Goal: Task Accomplishment & Management: Manage account settings

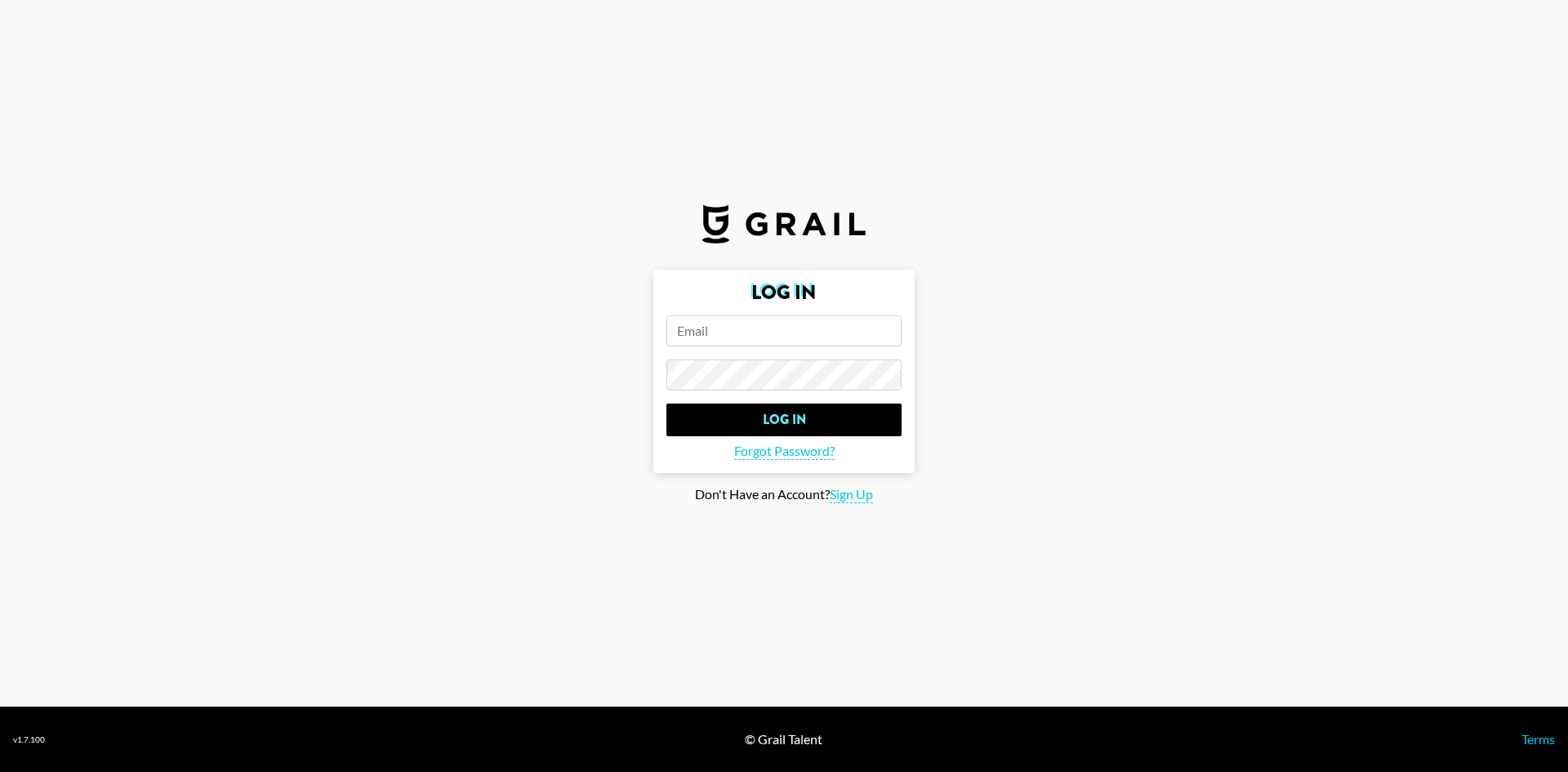
click at [715, 330] on input "email" at bounding box center [783, 331] width 235 height 31
type input "kathleen.kowall@grail-talent.com"
click at [666, 403] on input "Log In" at bounding box center [783, 419] width 235 height 32
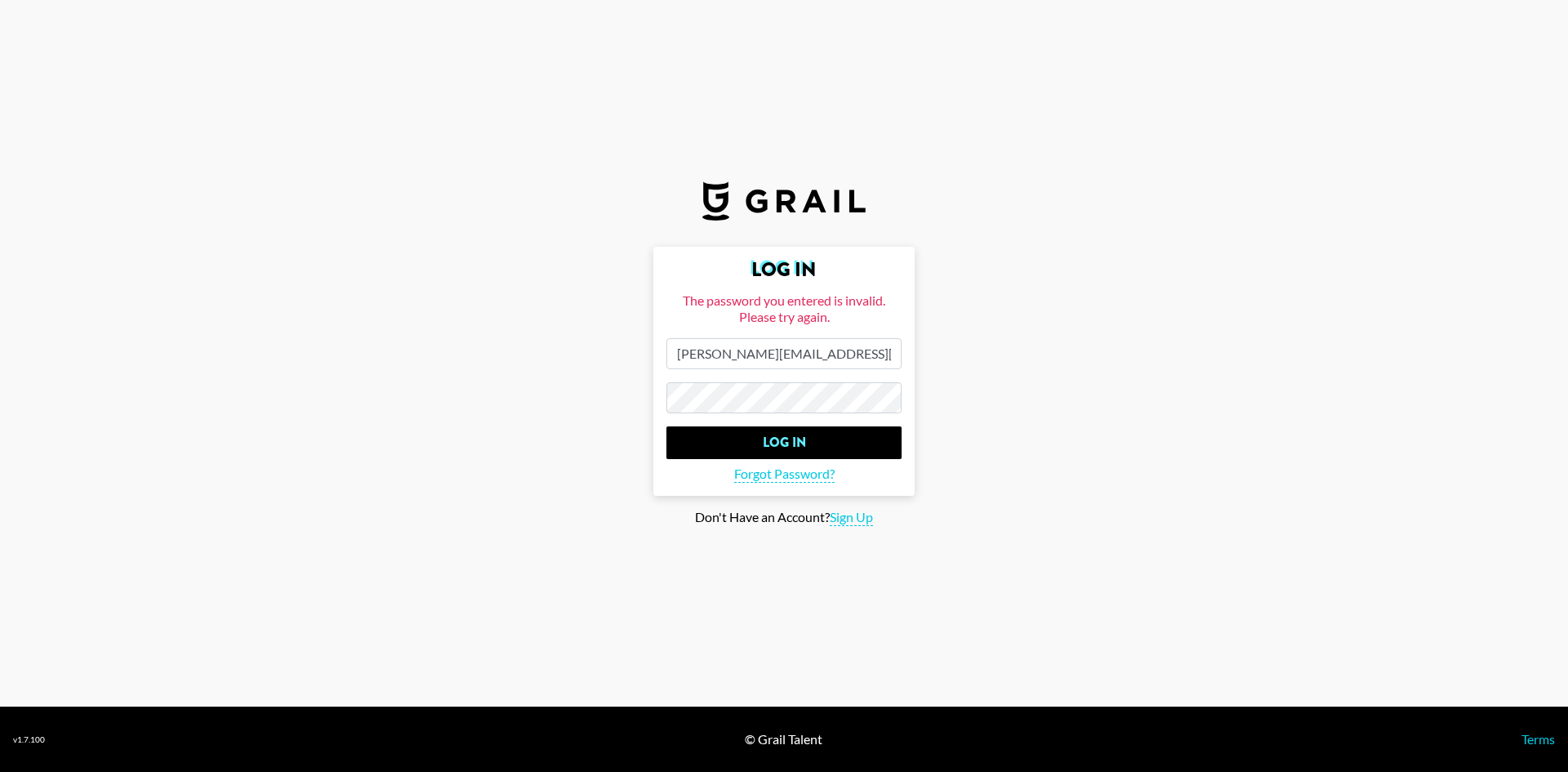
click at [666, 426] on input "Log In" at bounding box center [783, 442] width 235 height 32
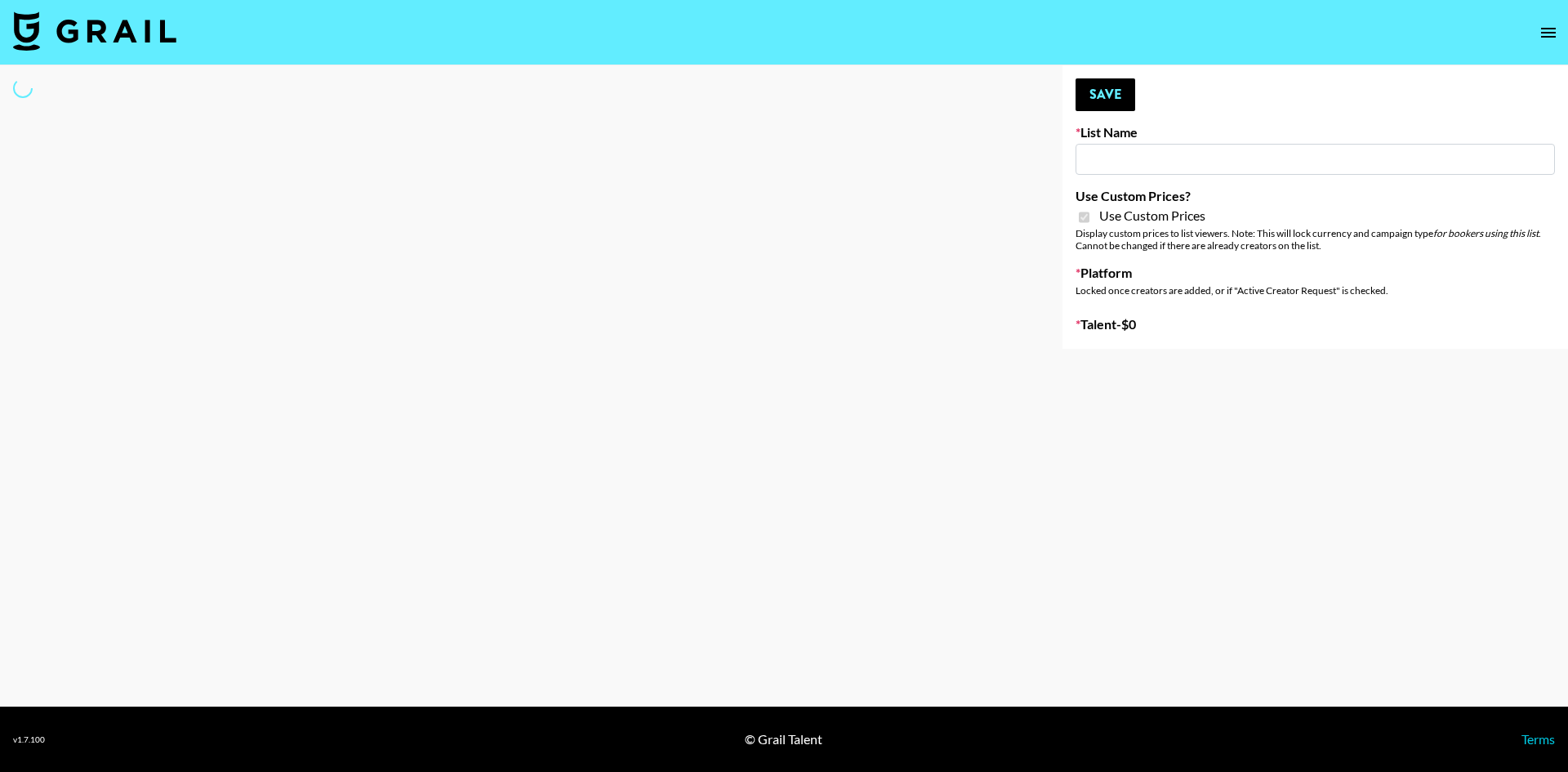
type input "Babbel - 3rd Sept"
checkbox input "true"
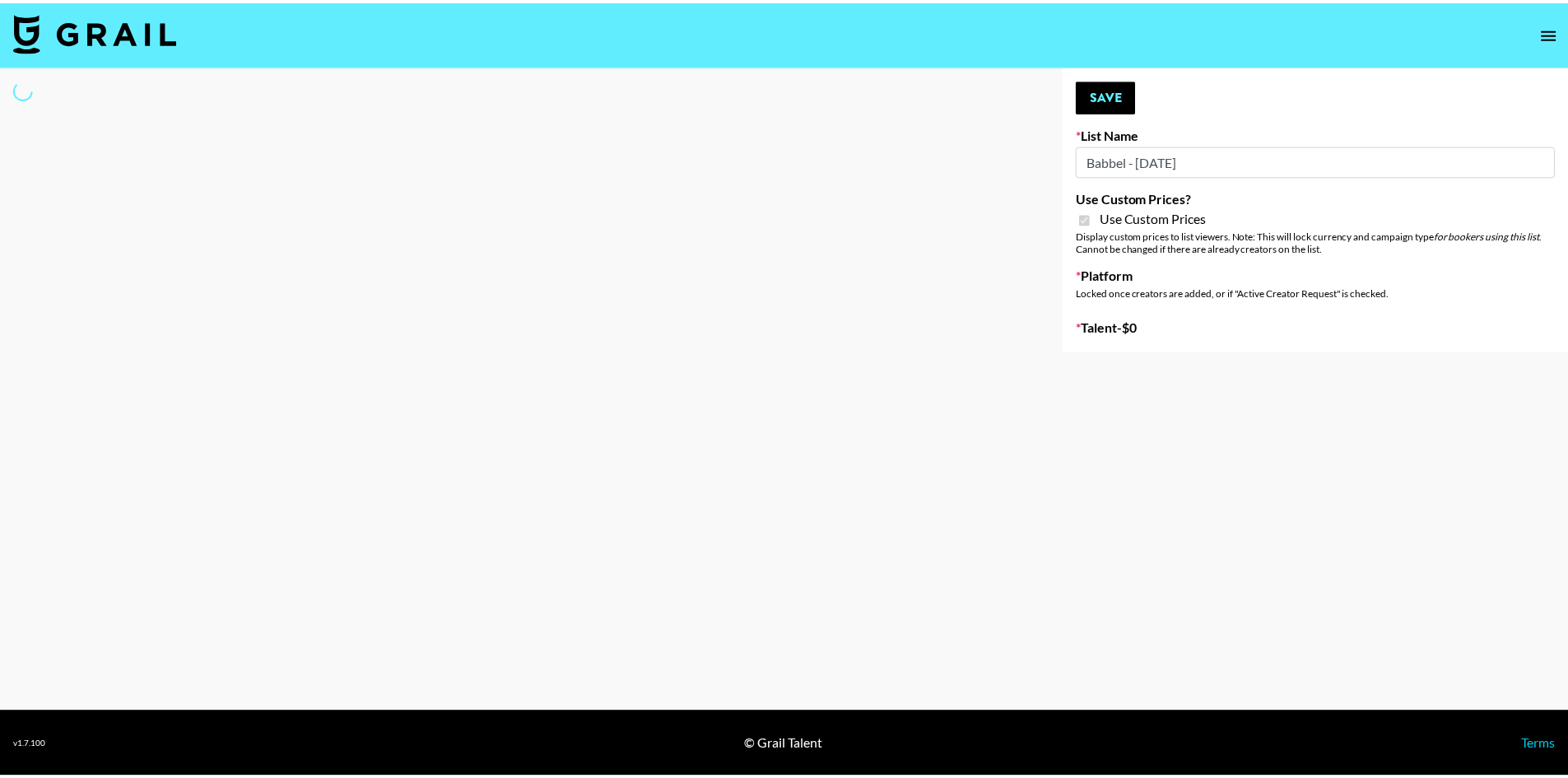
select select "Brand"
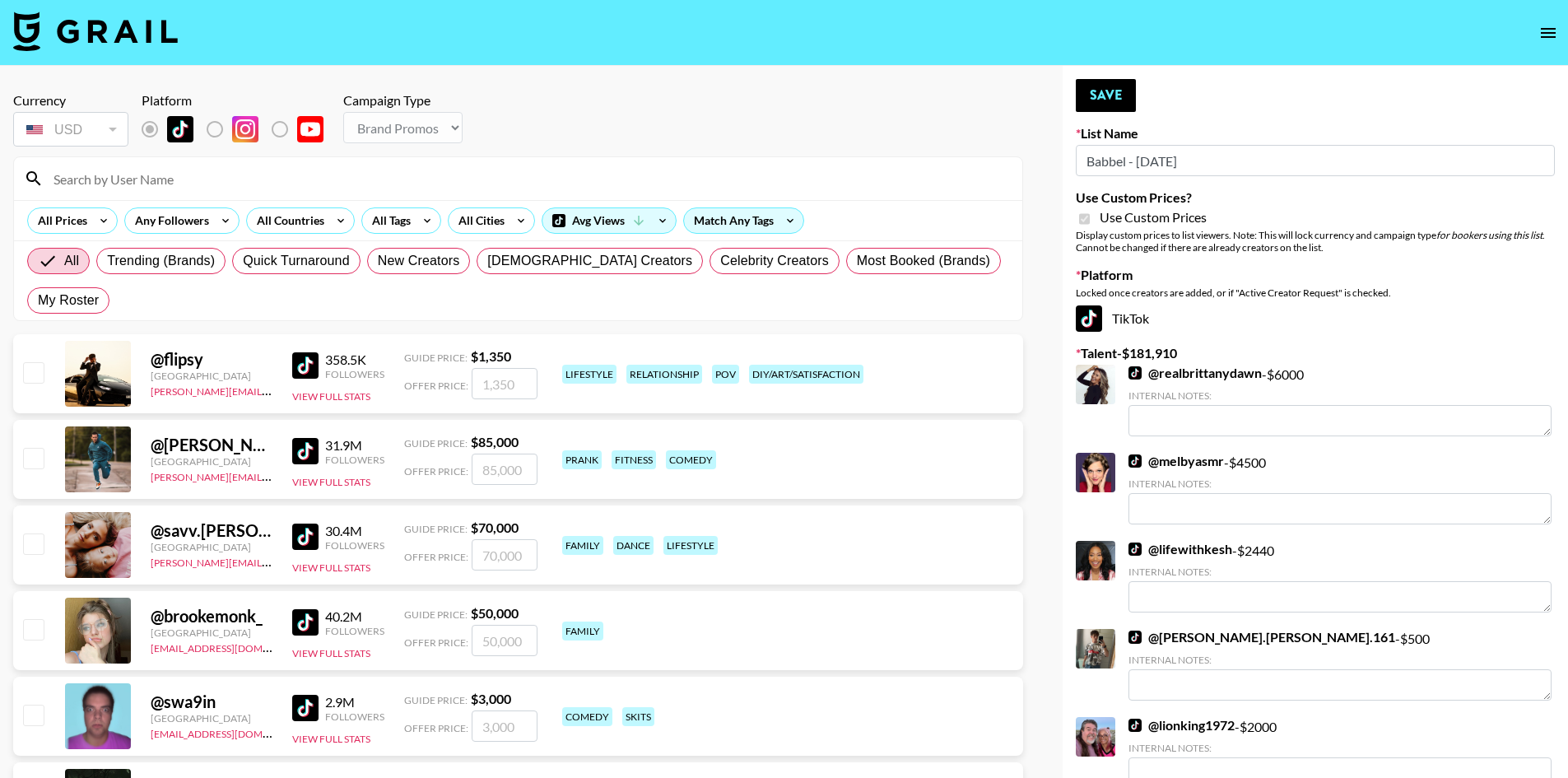
click at [172, 190] on input at bounding box center [528, 179] width 969 height 26
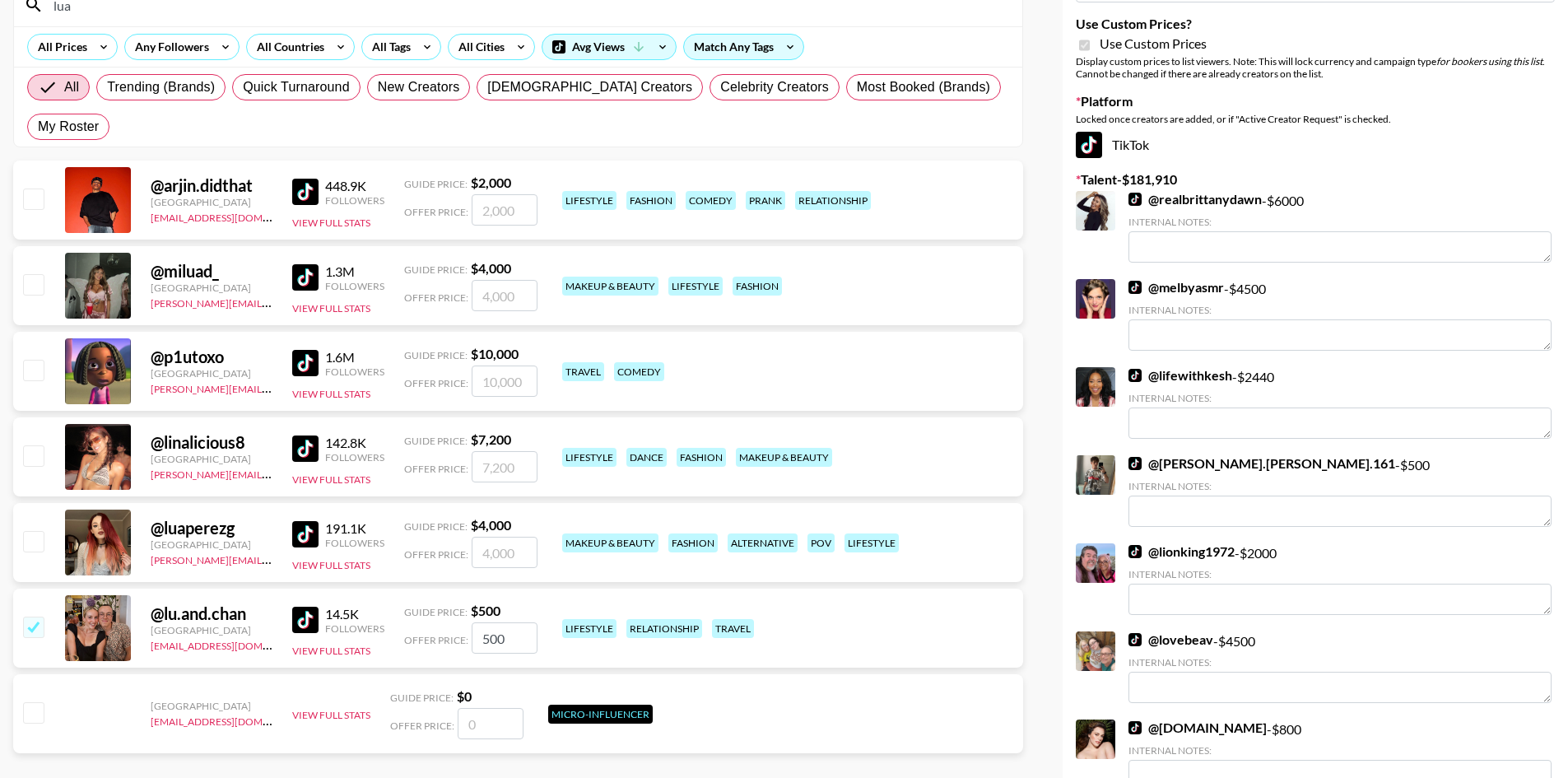
scroll to position [83, 0]
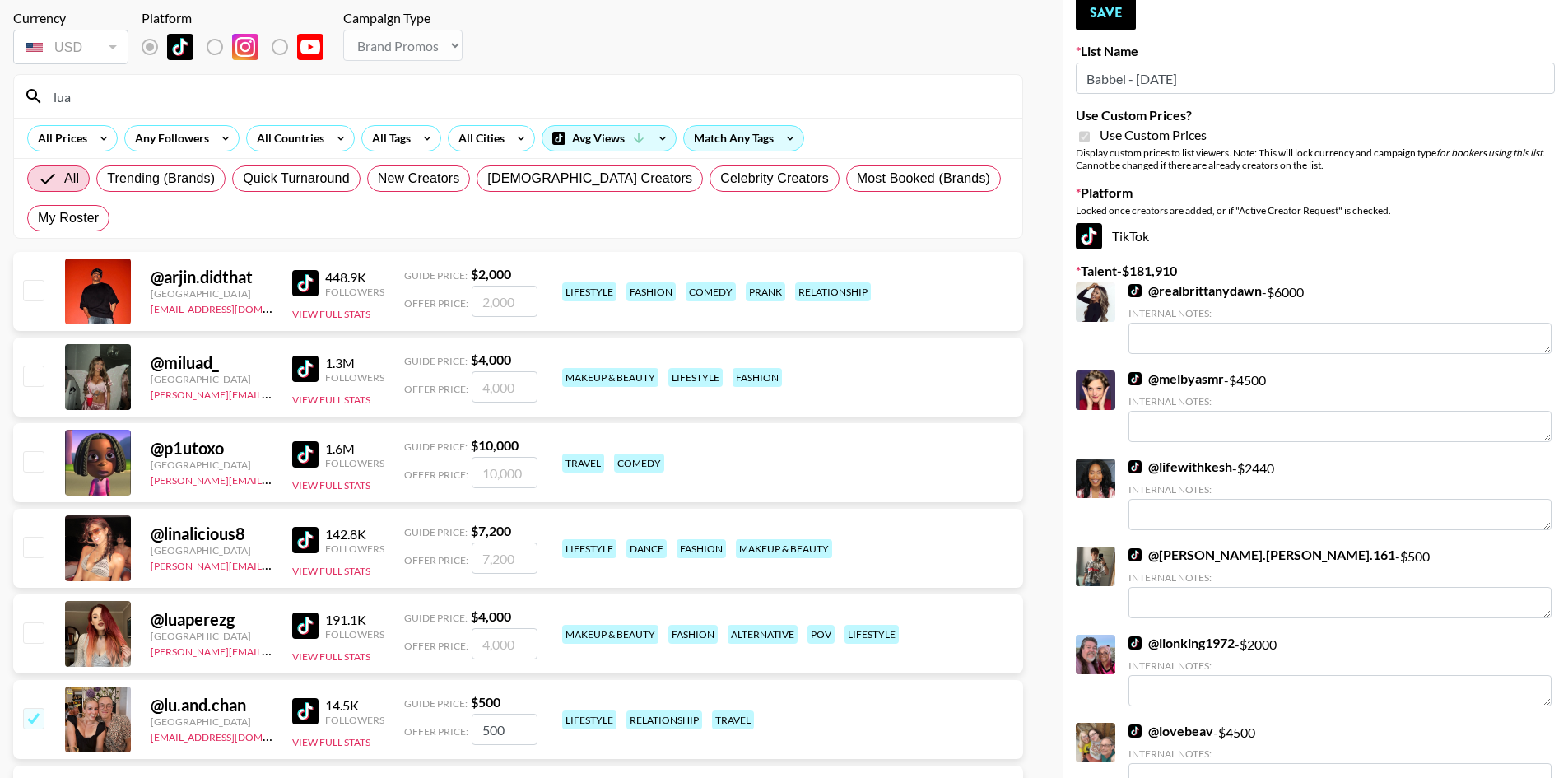
type input "lua"
click at [34, 622] on input "checkbox" at bounding box center [33, 632] width 19 height 19
checkbox input "true"
type input "4000"
click at [1127, 18] on button "Save" at bounding box center [1106, 12] width 60 height 33
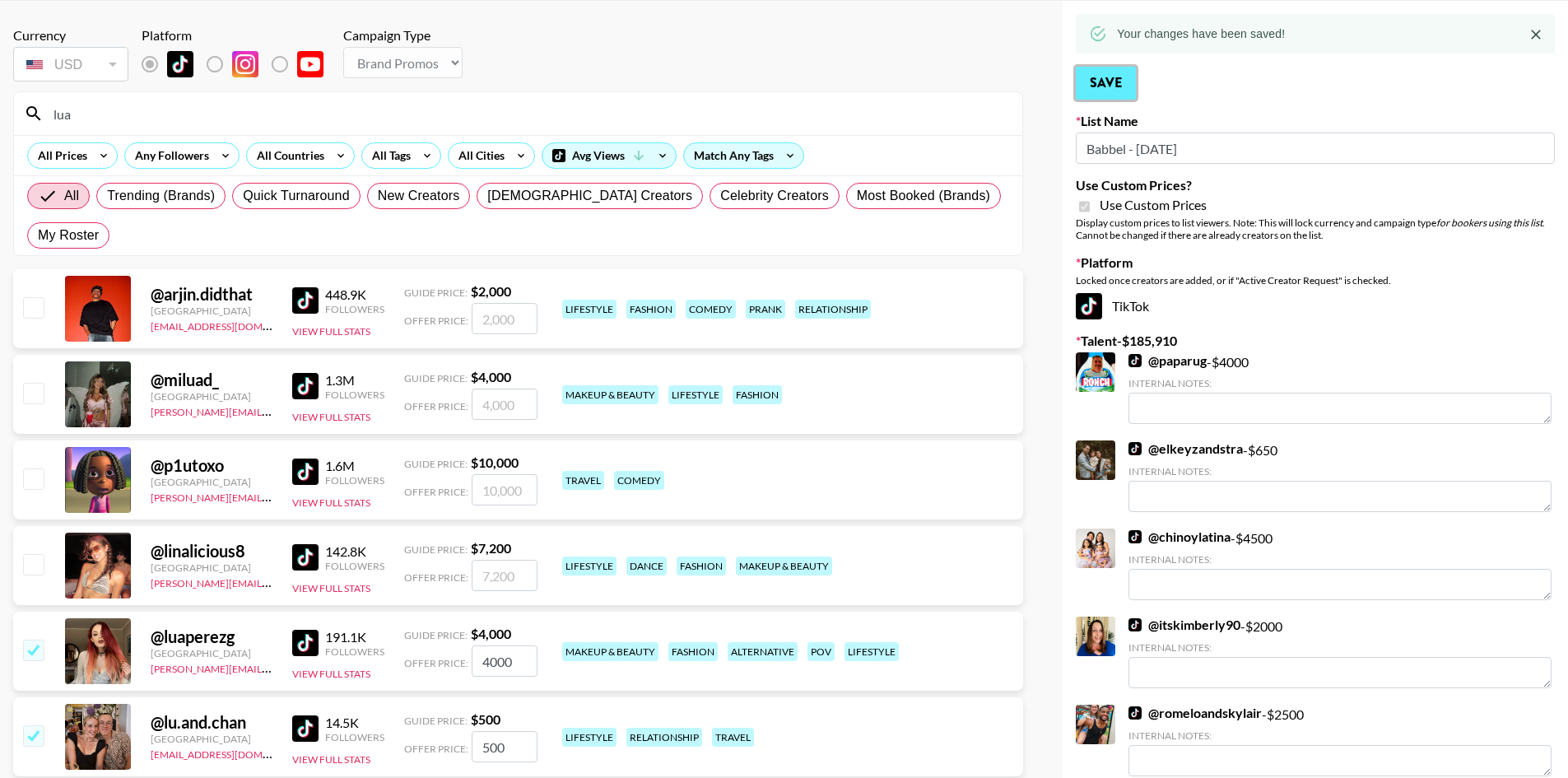
scroll to position [0, 0]
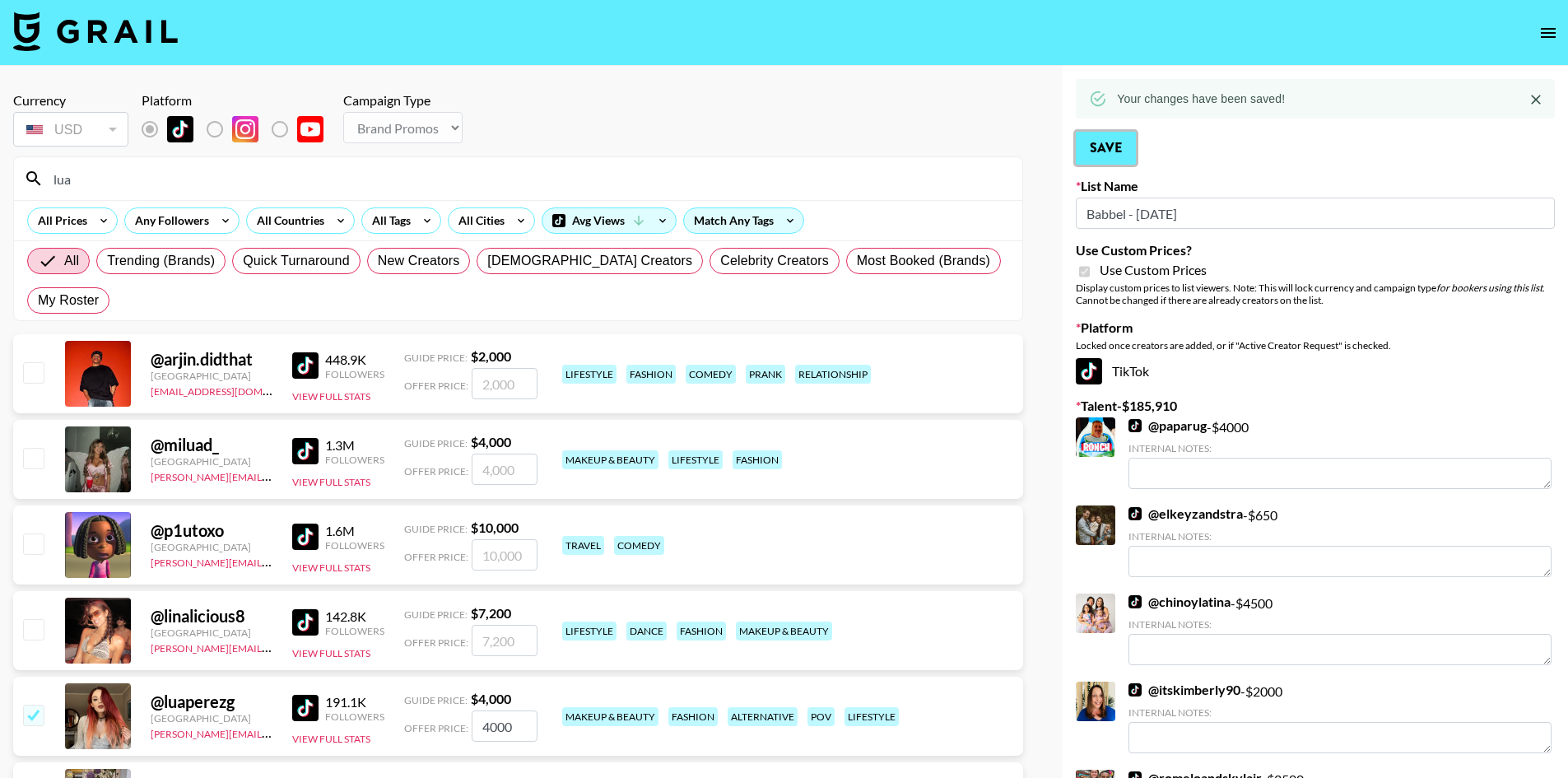
click at [1106, 140] on button "Save" at bounding box center [1106, 148] width 60 height 33
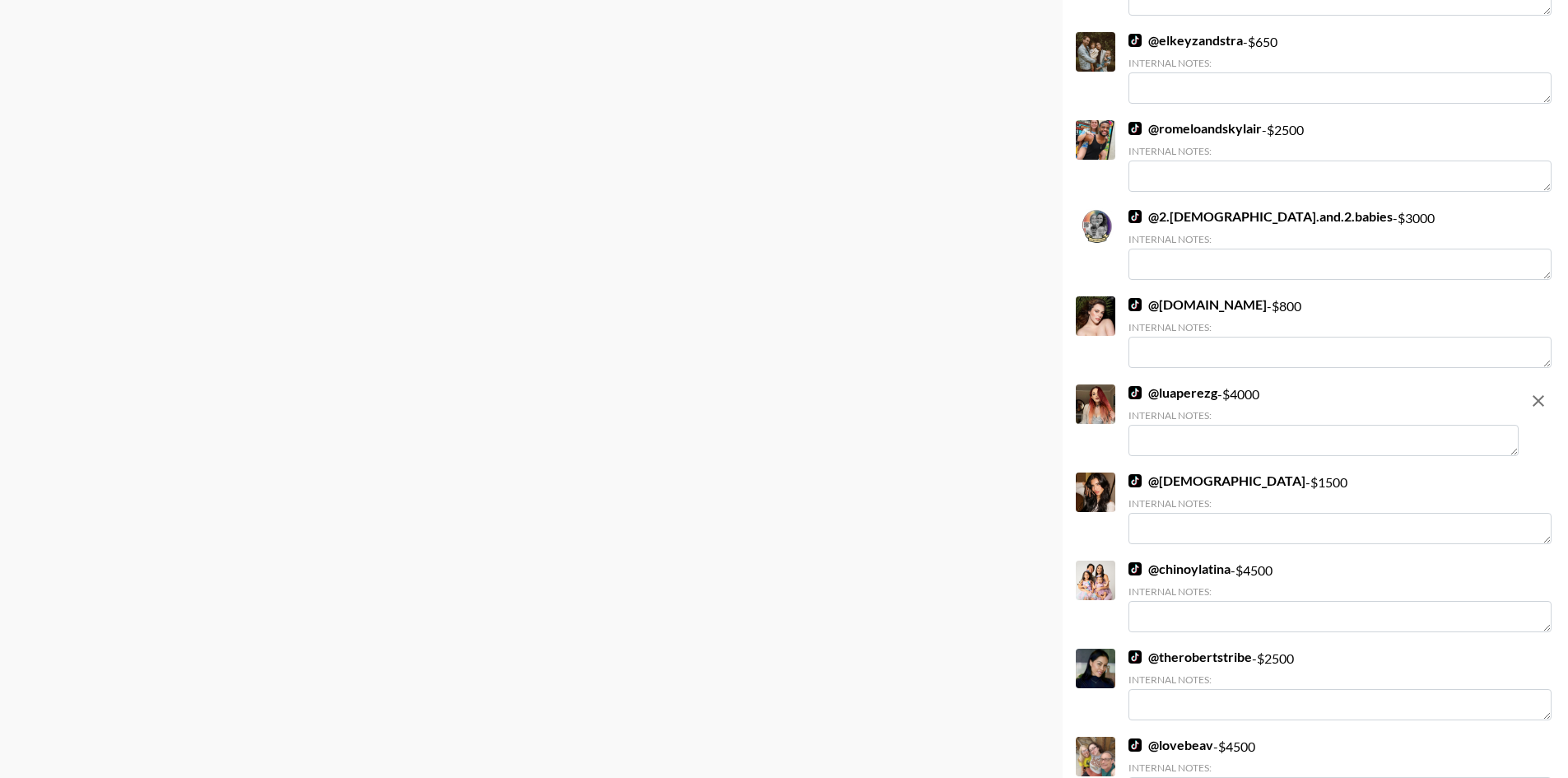
scroll to position [3293, 0]
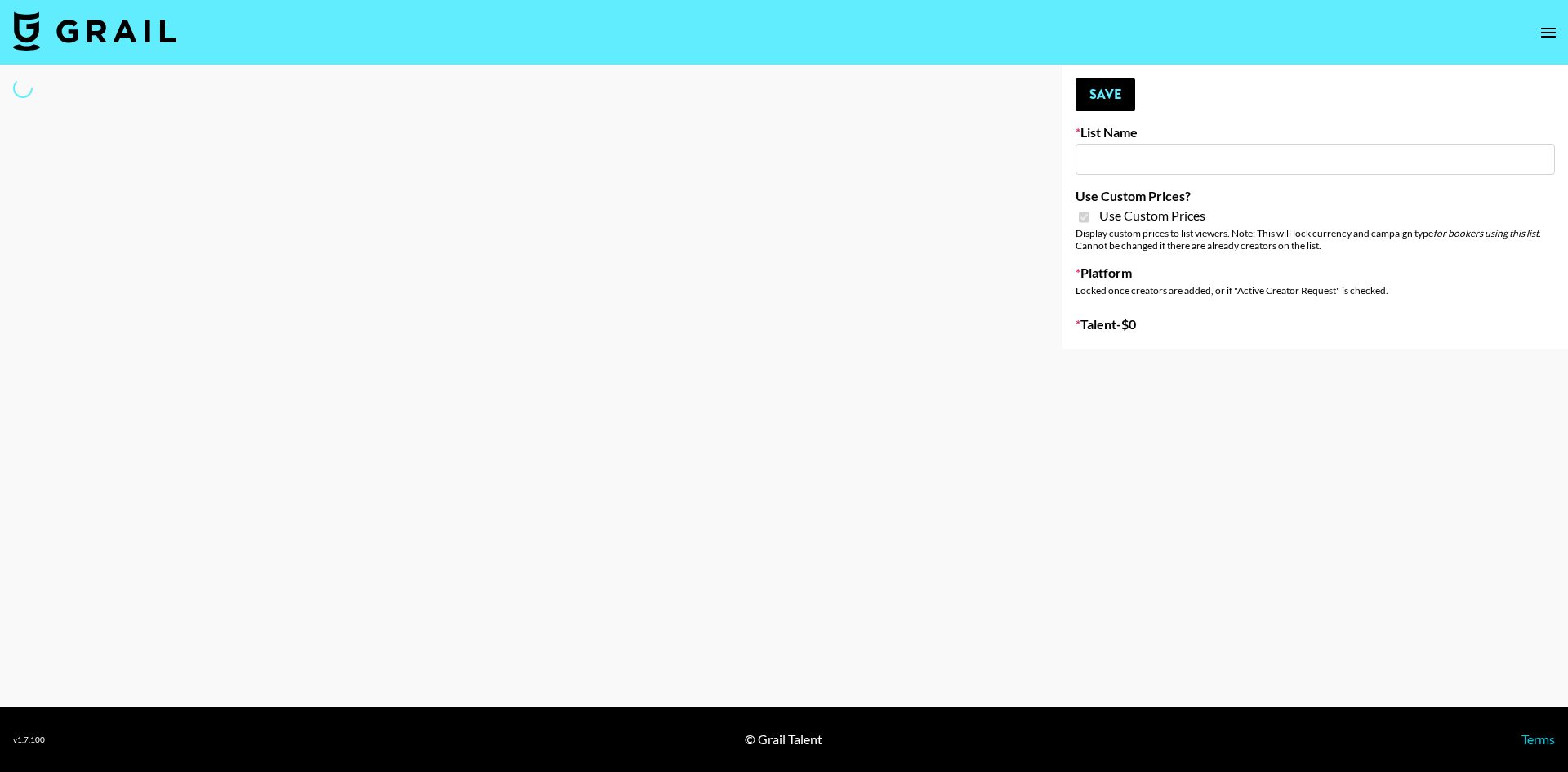
type input "FaceApp - [DATE]"
checkbox input "true"
select select "Brand"
type input "FaceApp - [DATE]"
checkbox input "true"
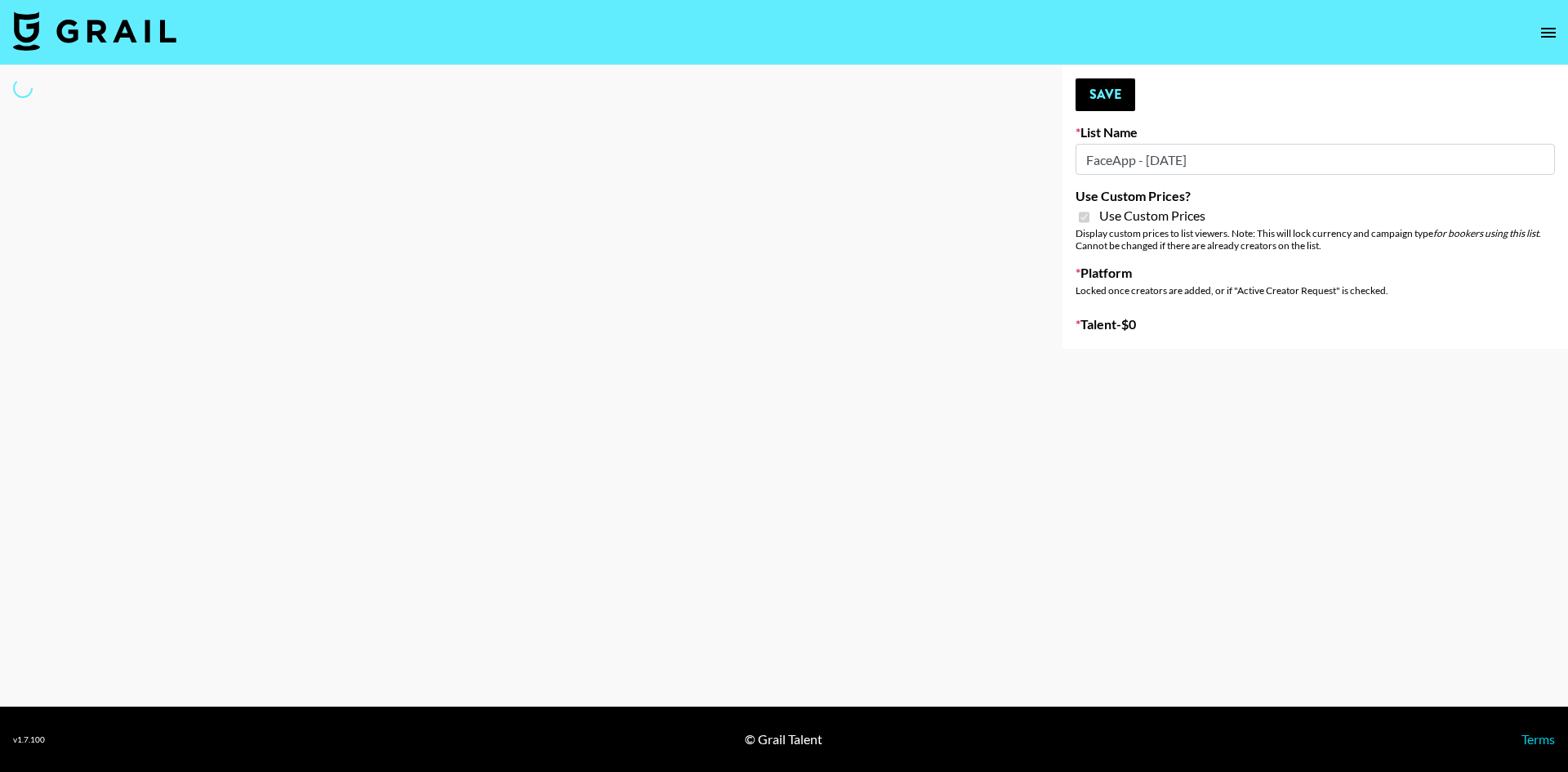
select select "Brand"
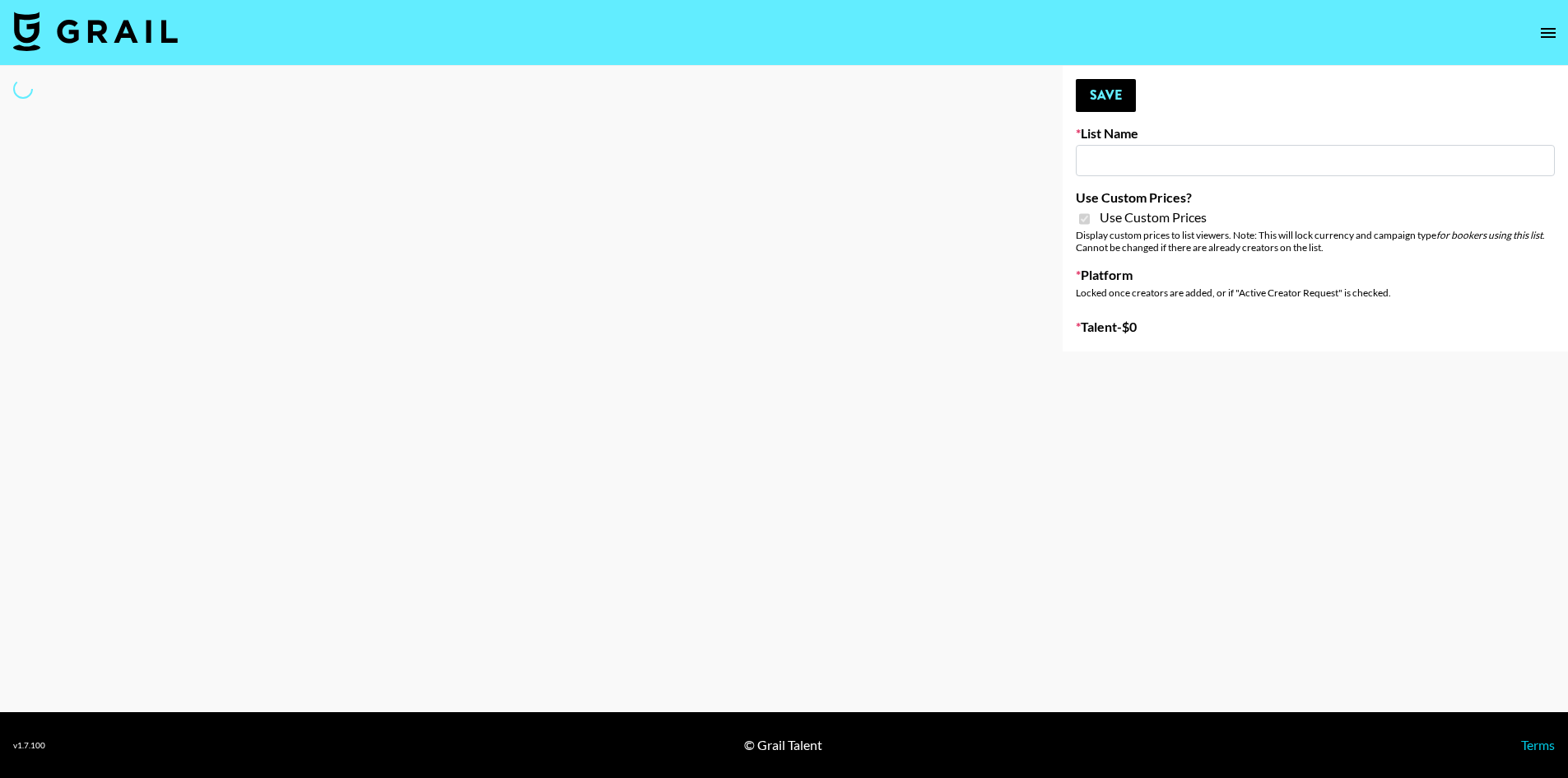
type input "FaceApp - 3rd Sept"
checkbox input "true"
select select "Brand"
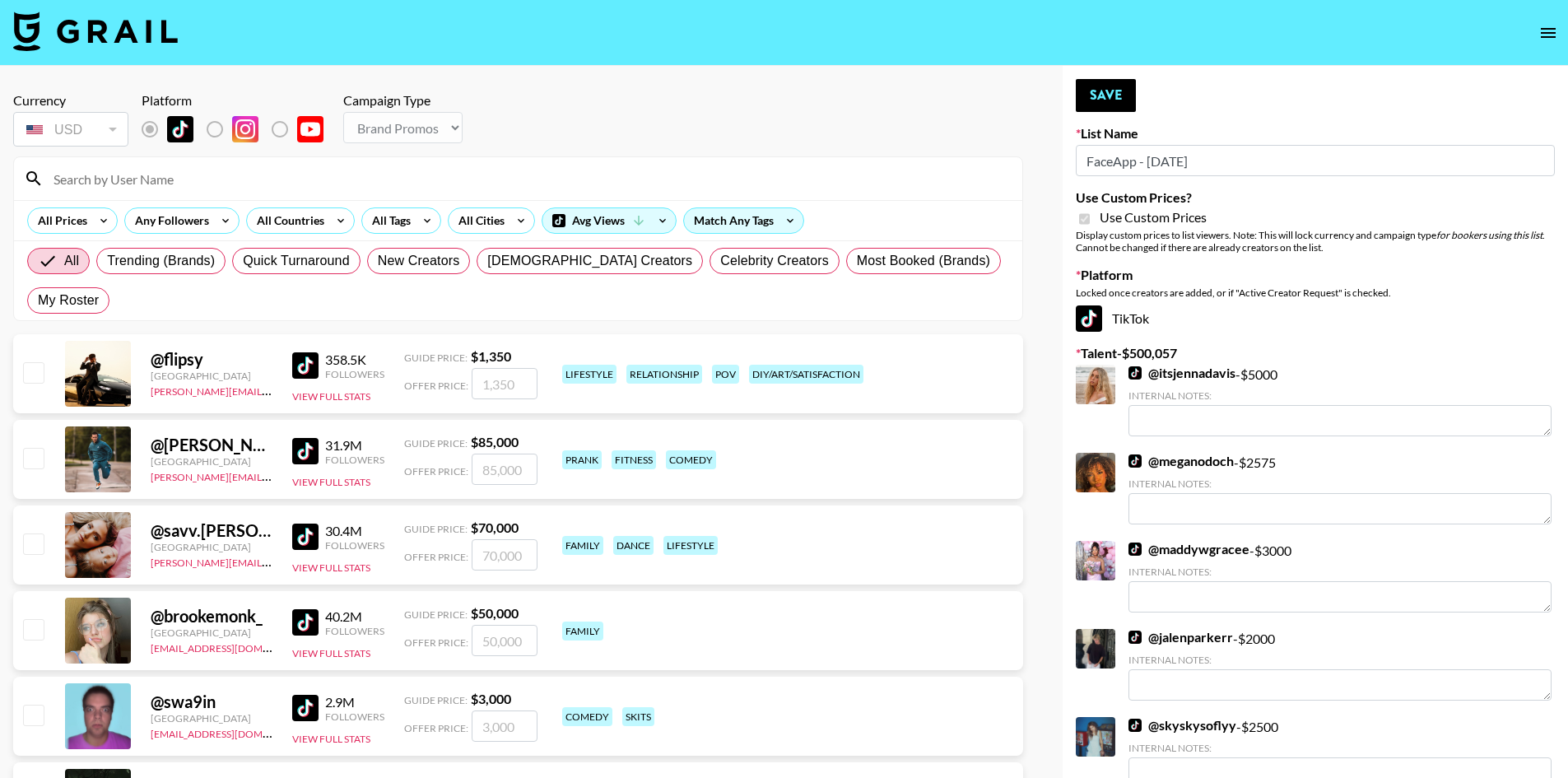
click at [218, 193] on div at bounding box center [518, 179] width 1008 height 43
click at [189, 186] on input at bounding box center [528, 179] width 969 height 26
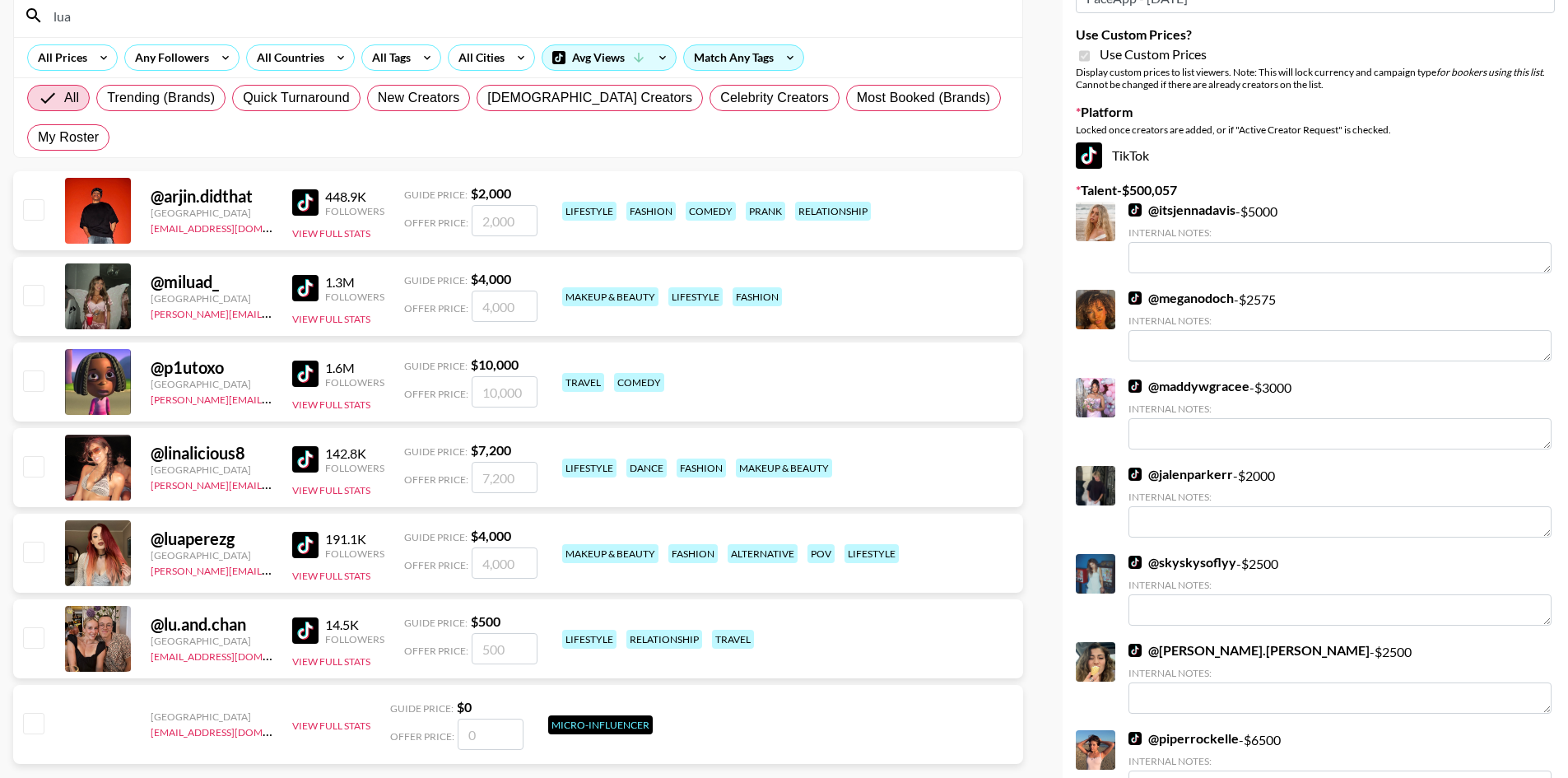
scroll to position [165, 0]
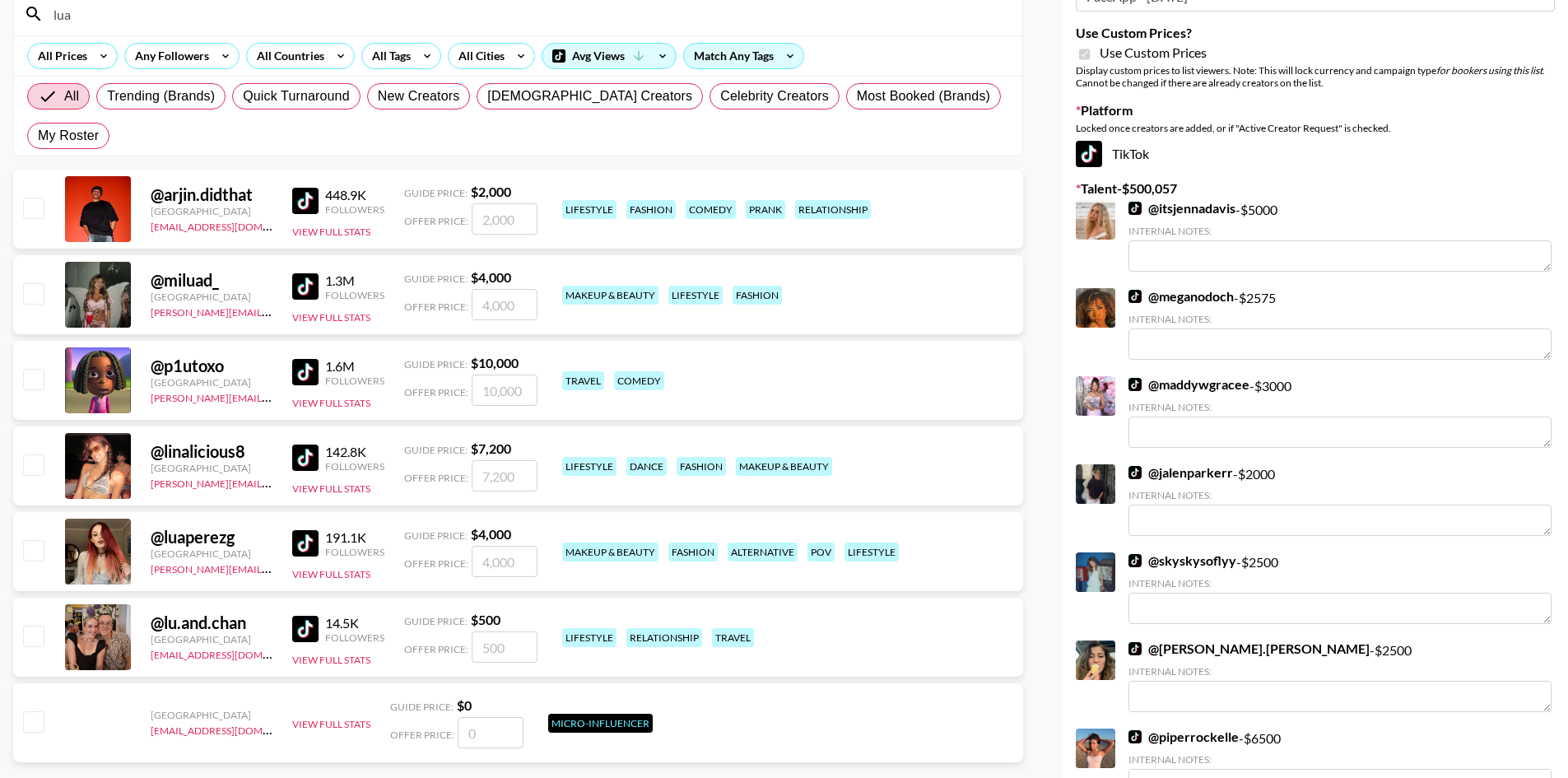
type input "lua"
click at [42, 540] on input "checkbox" at bounding box center [33, 550] width 19 height 19
checkbox input "true"
type input "4000"
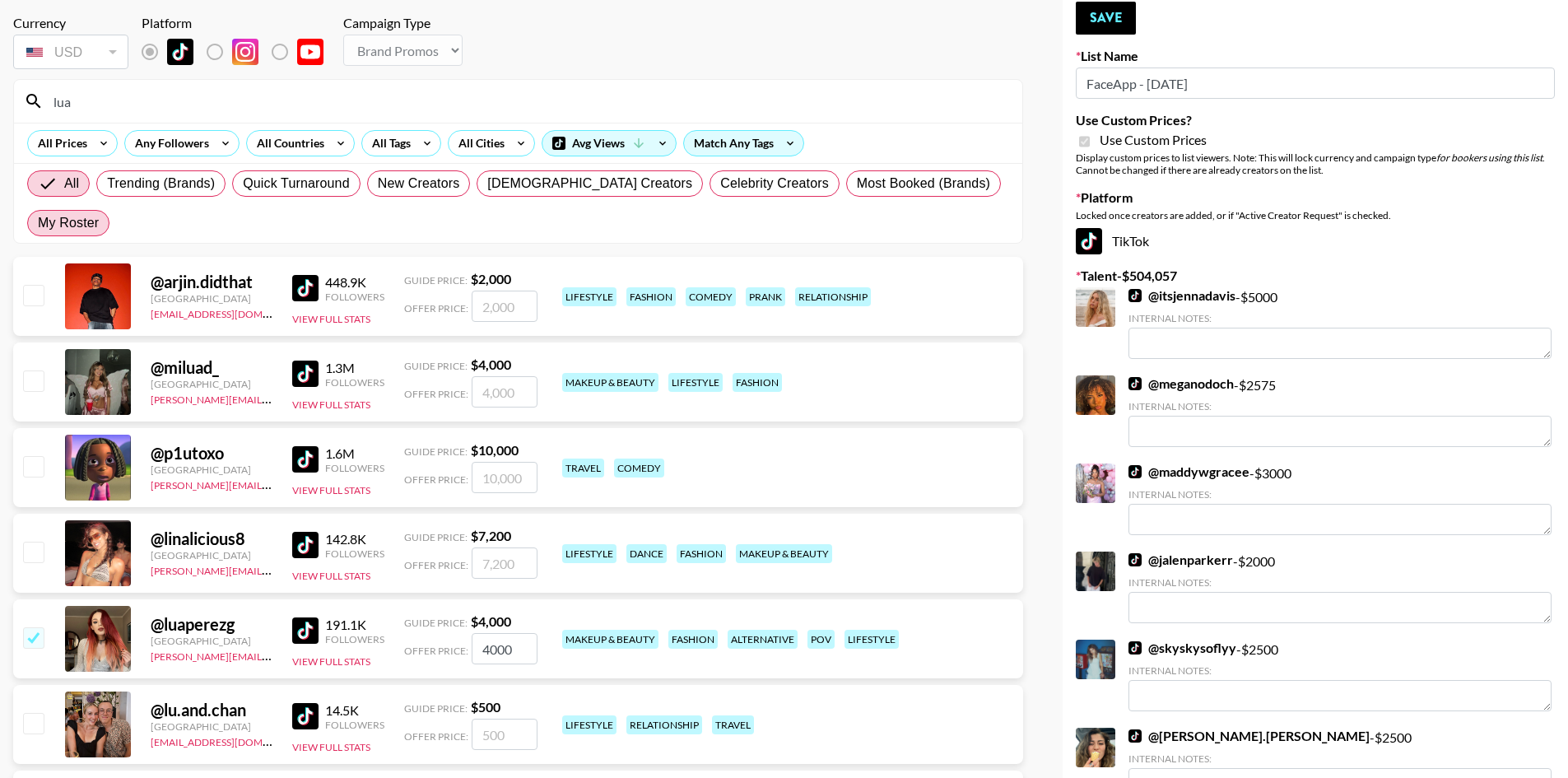
scroll to position [0, 0]
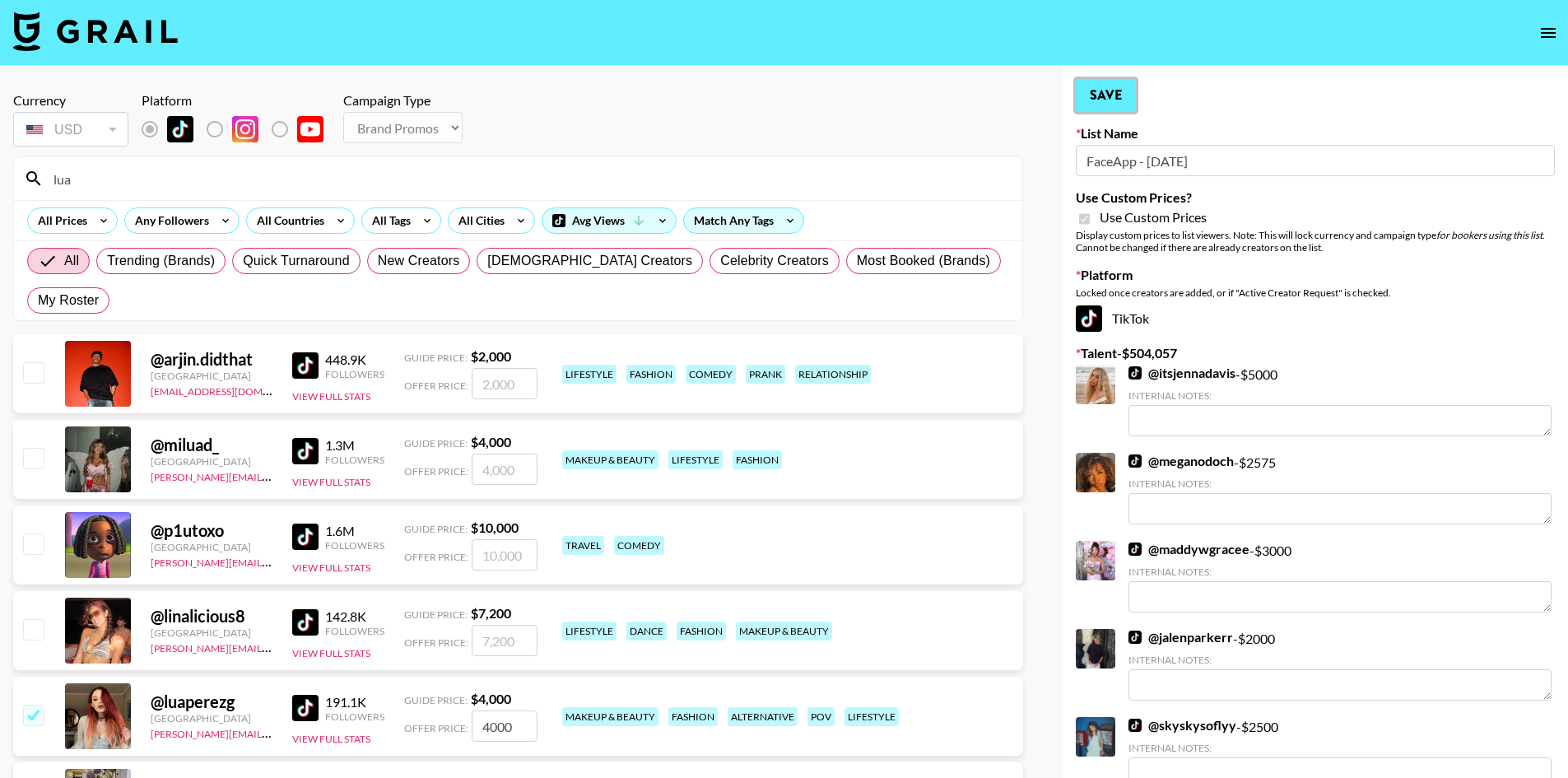
click at [1125, 84] on button "Save" at bounding box center [1106, 95] width 60 height 33
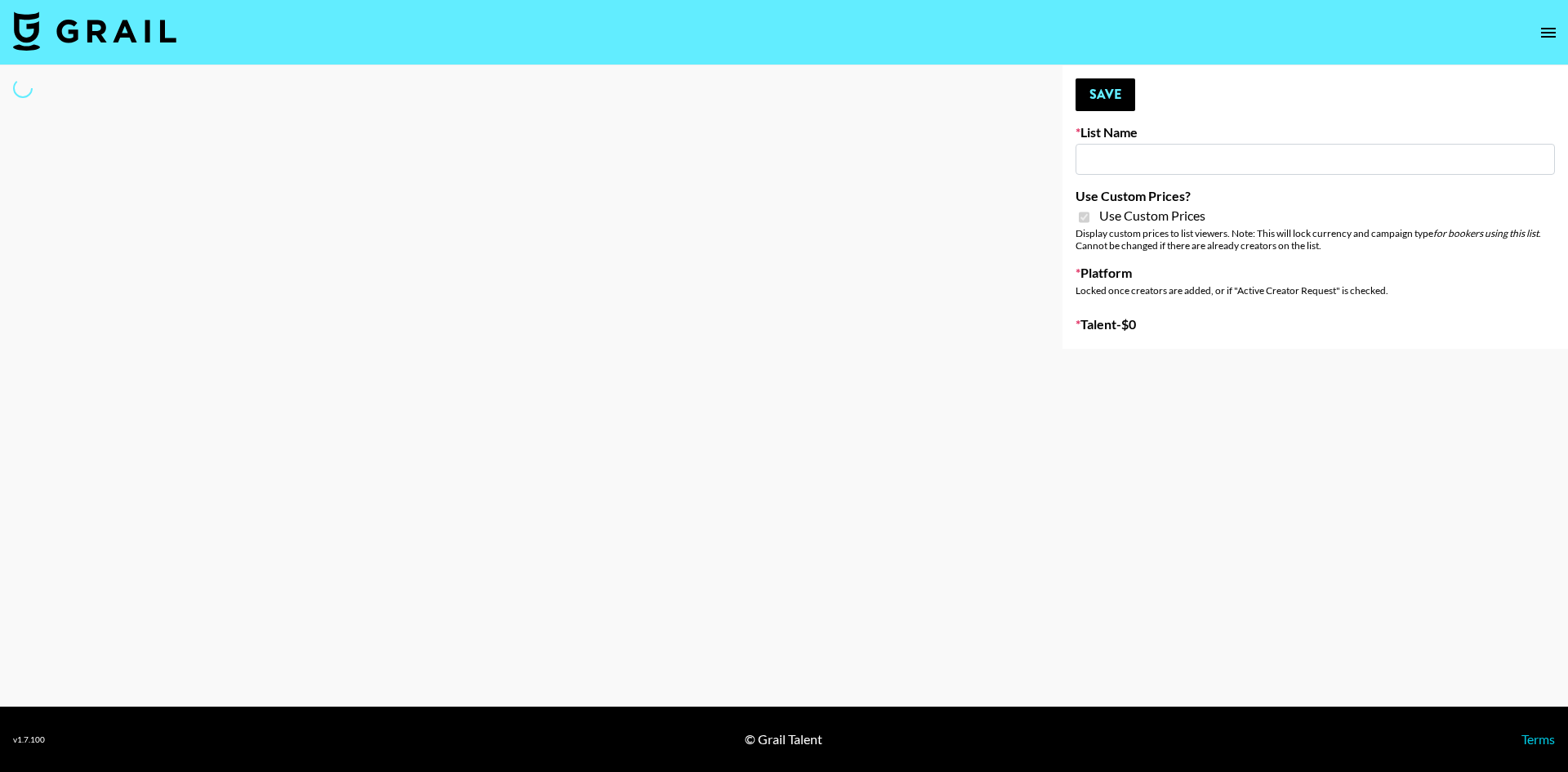
type input "Axis-Y - [DATE]"
checkbox input "true"
select select "Brand"
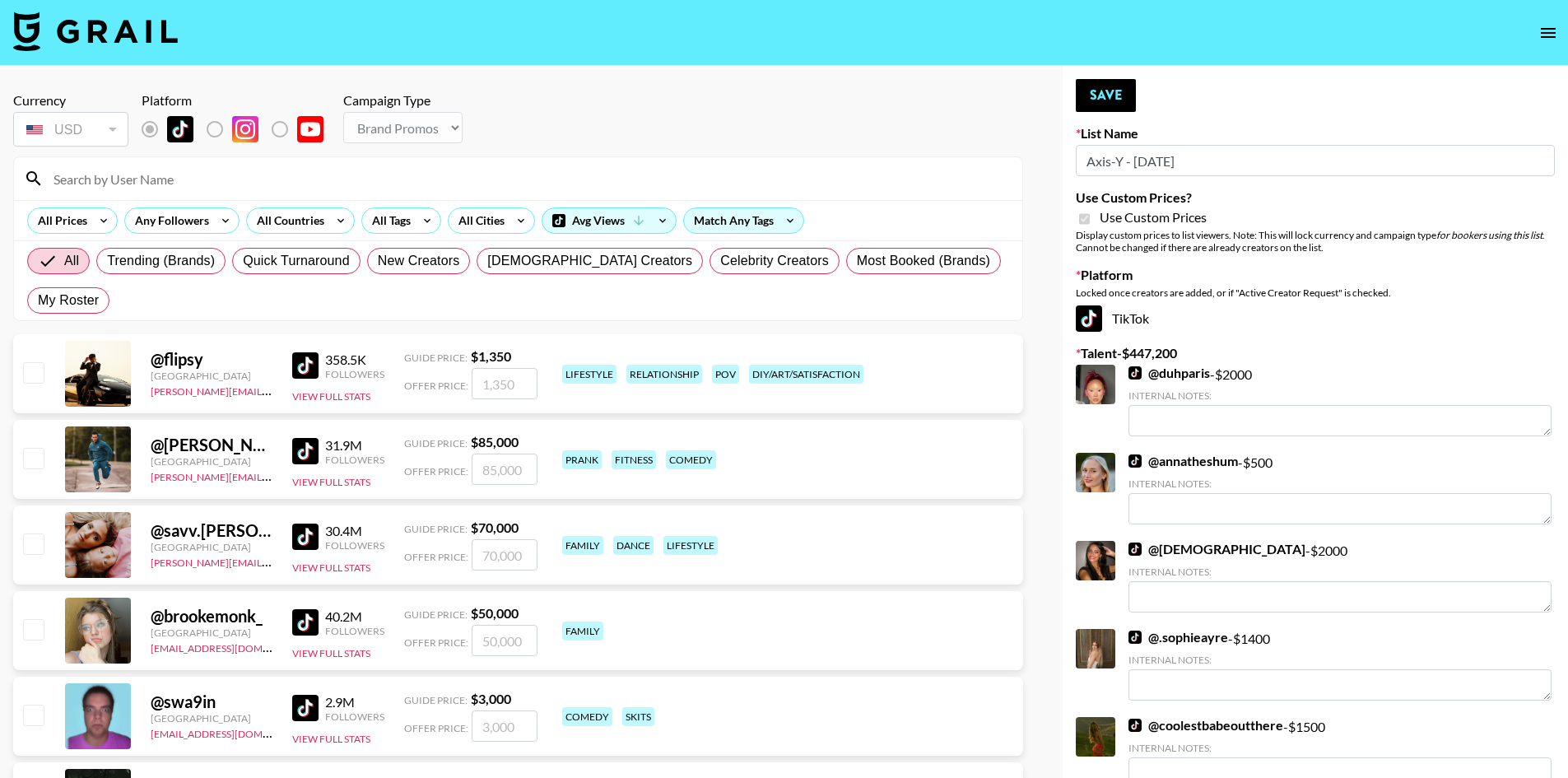
click at [265, 185] on input at bounding box center [528, 179] width 969 height 26
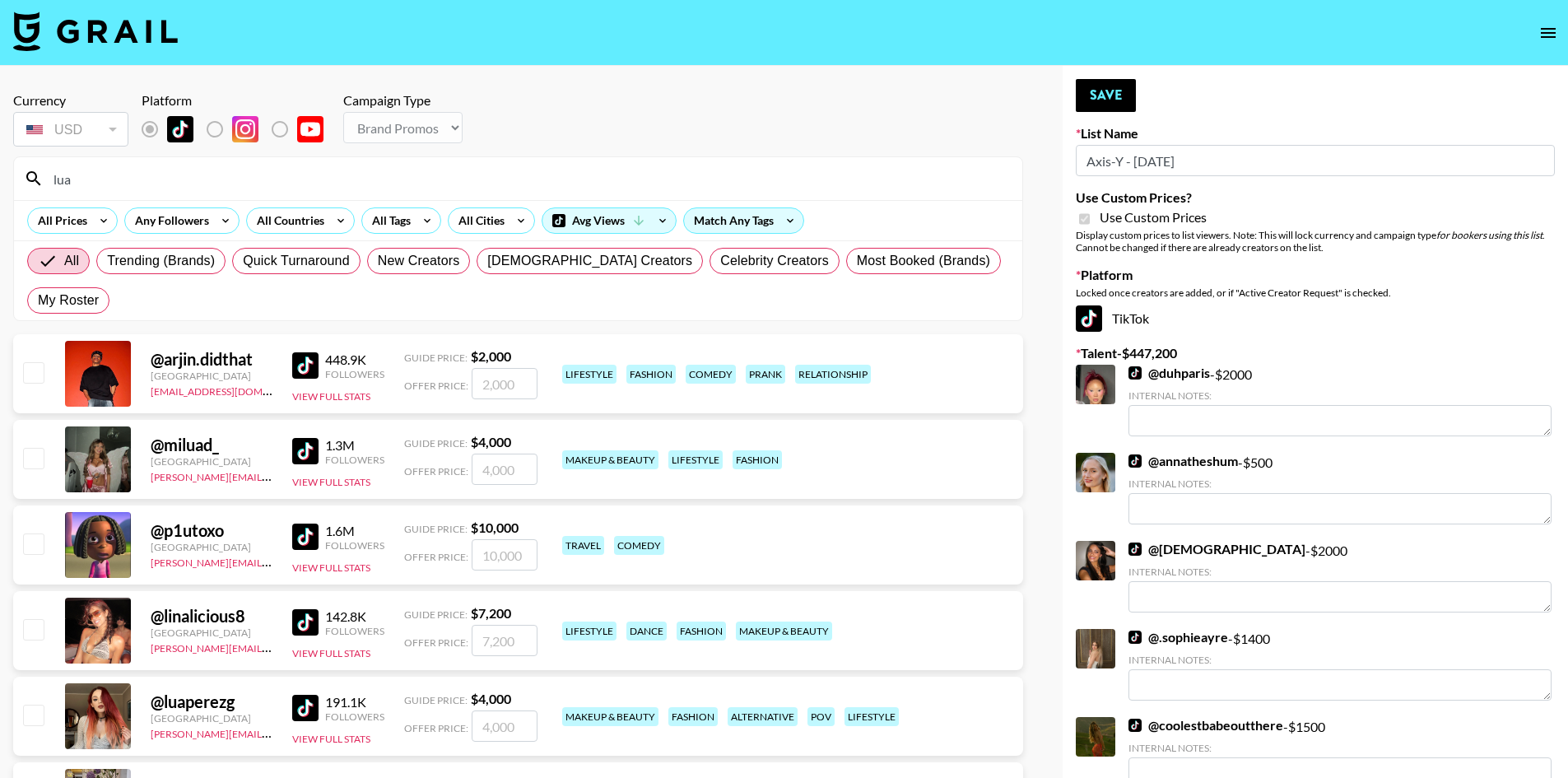
type input "lua"
click at [26, 705] on input "checkbox" at bounding box center [33, 715] width 19 height 19
checkbox input "true"
type input "4000"
click at [1111, 101] on button "Save" at bounding box center [1106, 95] width 60 height 33
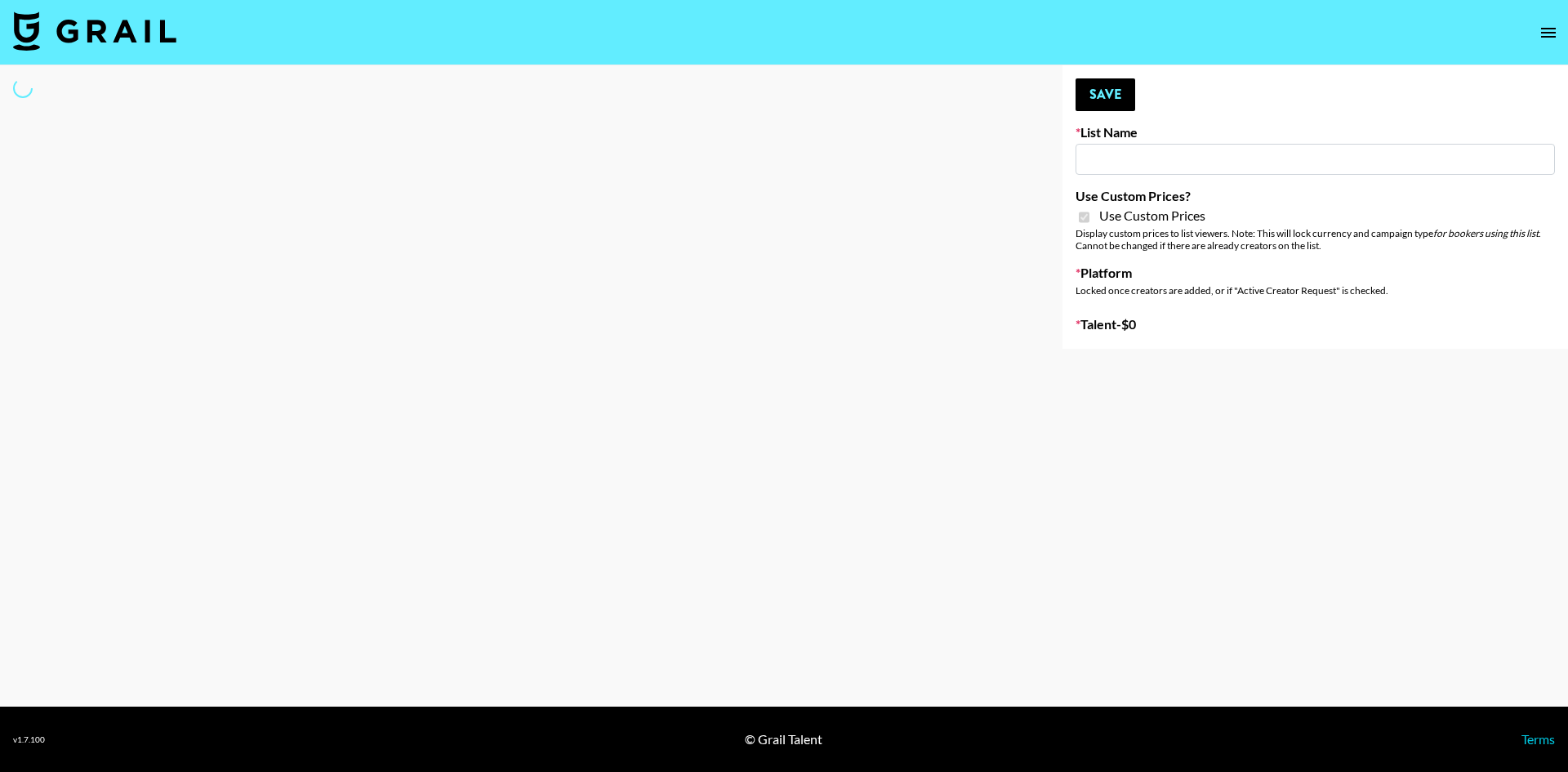
type input "Arya - [DATE]"
checkbox input "true"
select select "Brand"
